Goal: Task Accomplishment & Management: Use online tool/utility

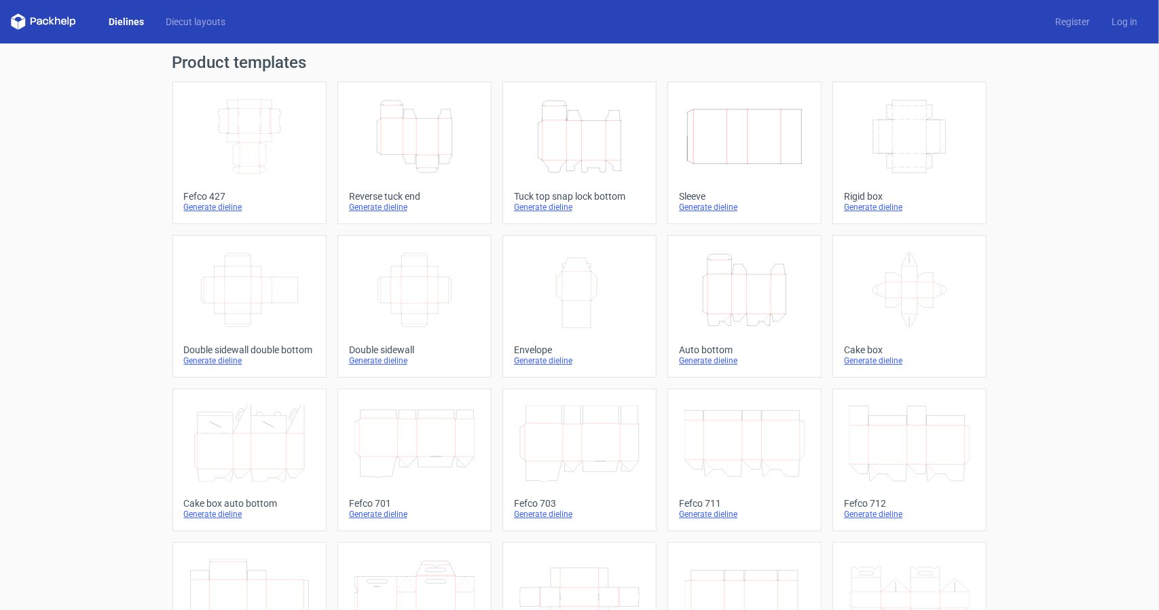
click at [550, 207] on div "Generate dieline" at bounding box center [579, 207] width 131 height 11
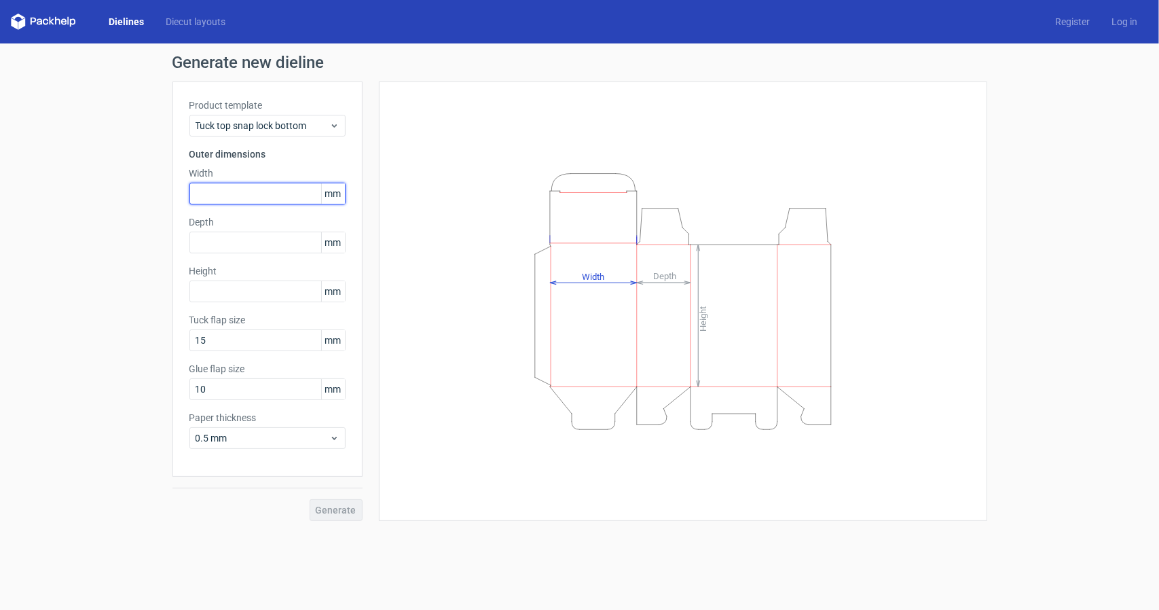
click at [247, 198] on input "text" at bounding box center [267, 194] width 156 height 22
click at [265, 440] on span "0.5 mm" at bounding box center [263, 438] width 134 height 14
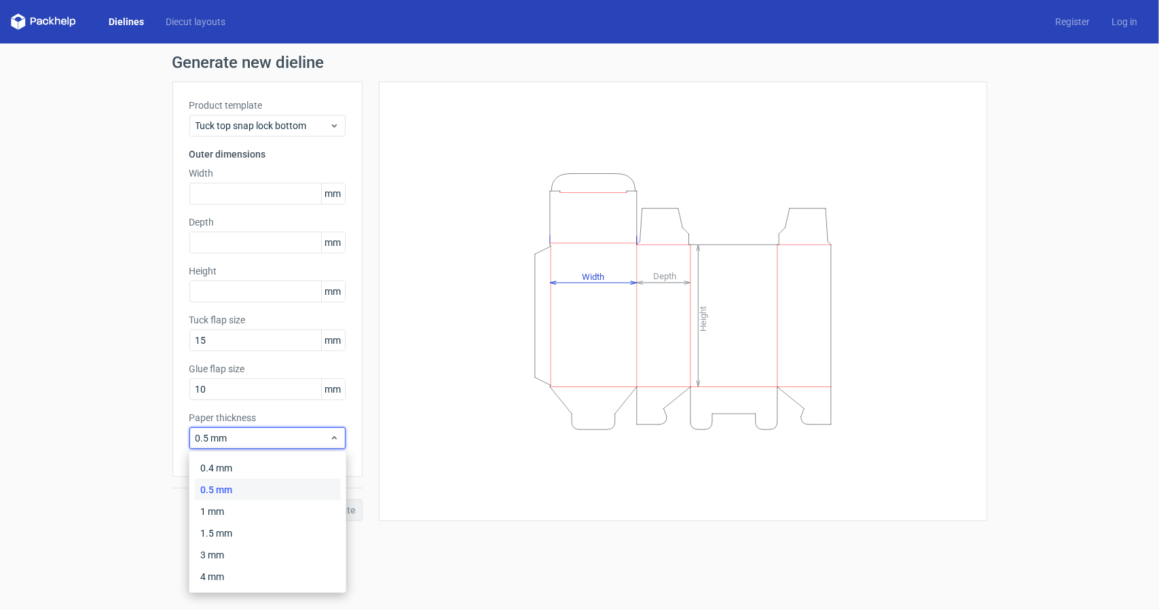
click at [78, 458] on div "Generate new dieline Product template Tuck top snap lock bottom Outer dimension…" at bounding box center [579, 287] width 1159 height 488
